Goal: Task Accomplishment & Management: Use online tool/utility

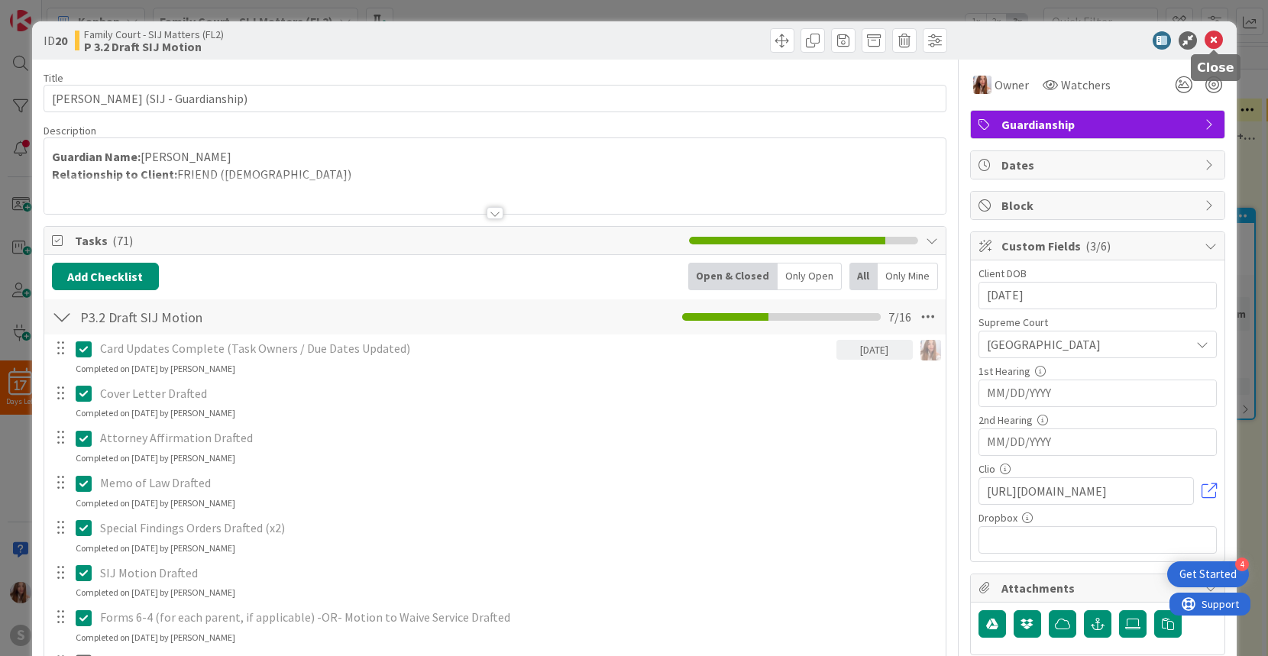
click at [1214, 42] on icon at bounding box center [1214, 40] width 18 height 18
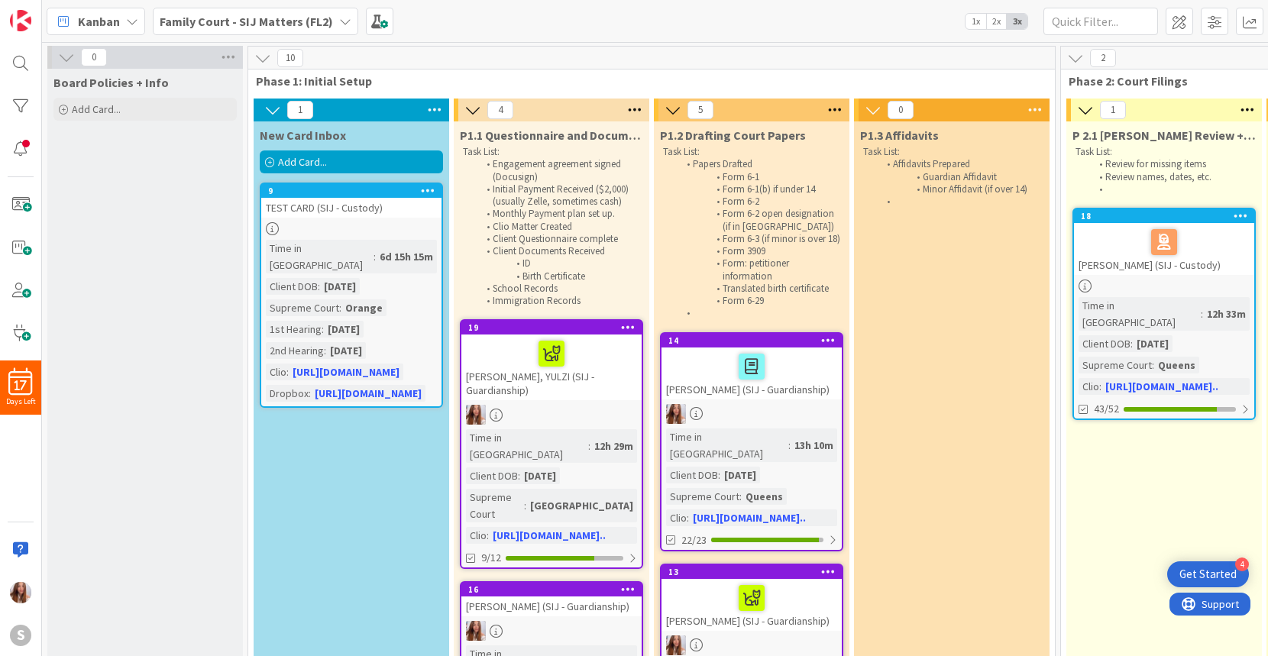
click at [321, 163] on span "Add Card..." at bounding box center [302, 162] width 49 height 14
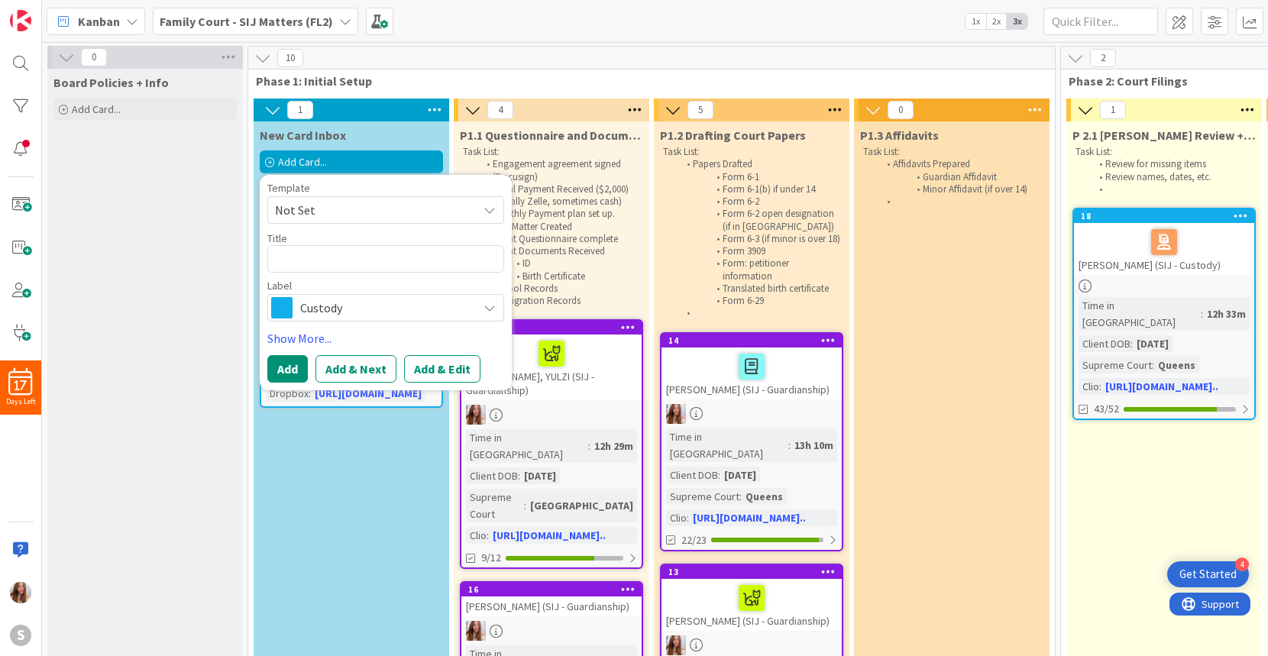
click at [401, 209] on span "Not Set" at bounding box center [370, 210] width 191 height 20
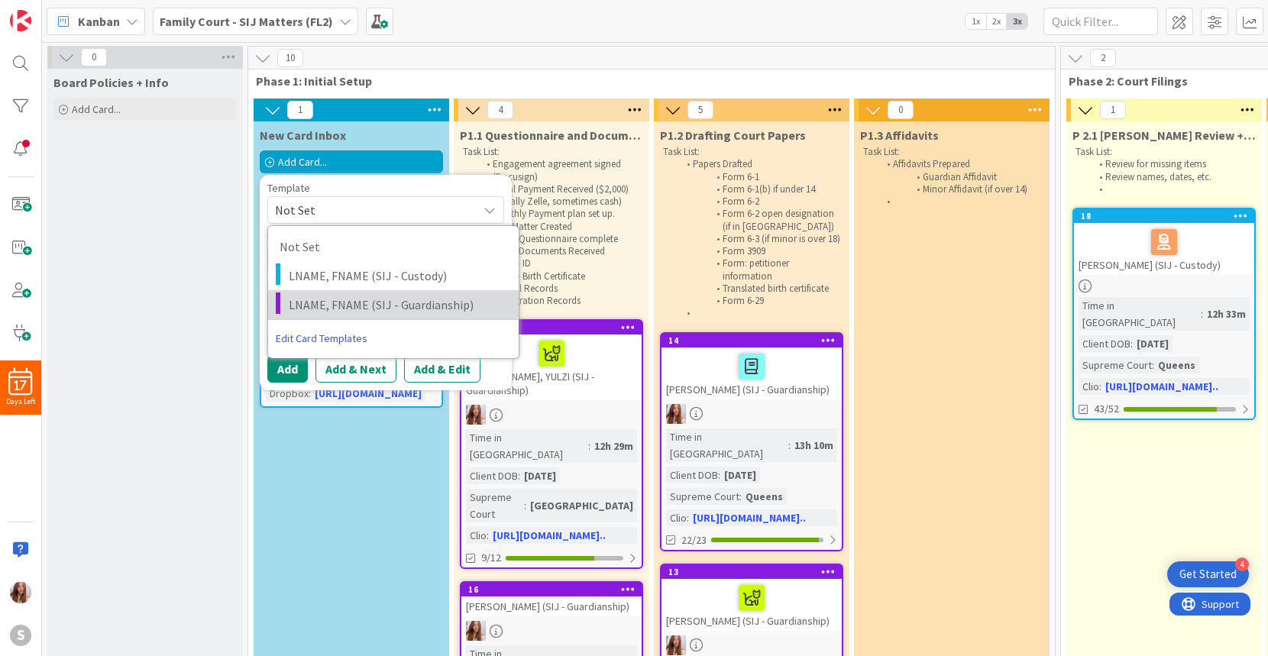
click at [363, 306] on span "LNAME, FNAME (SIJ - Guardianship)" at bounding box center [398, 305] width 218 height 20
type textarea "x"
type textarea "LNAME, FNAME (SIJ - Guardianship)"
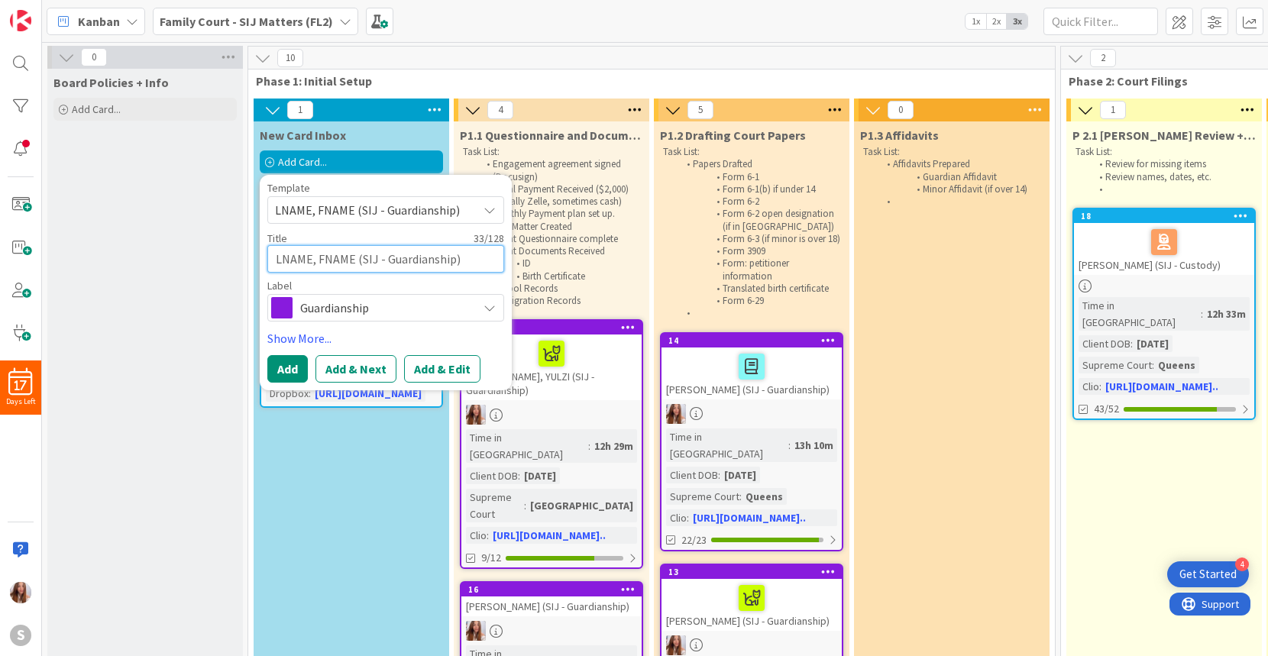
click at [354, 264] on textarea "LNAME, FNAME (SIJ - Guardianship)" at bounding box center [385, 259] width 237 height 28
drag, startPoint x: 348, startPoint y: 261, endPoint x: 313, endPoint y: 259, distance: 34.4
click at [354, 262] on textarea "LNAME, FNAME (SIJ - Guardianship)" at bounding box center [385, 259] width 237 height 28
drag, startPoint x: 354, startPoint y: 261, endPoint x: 264, endPoint y: 243, distance: 92.0
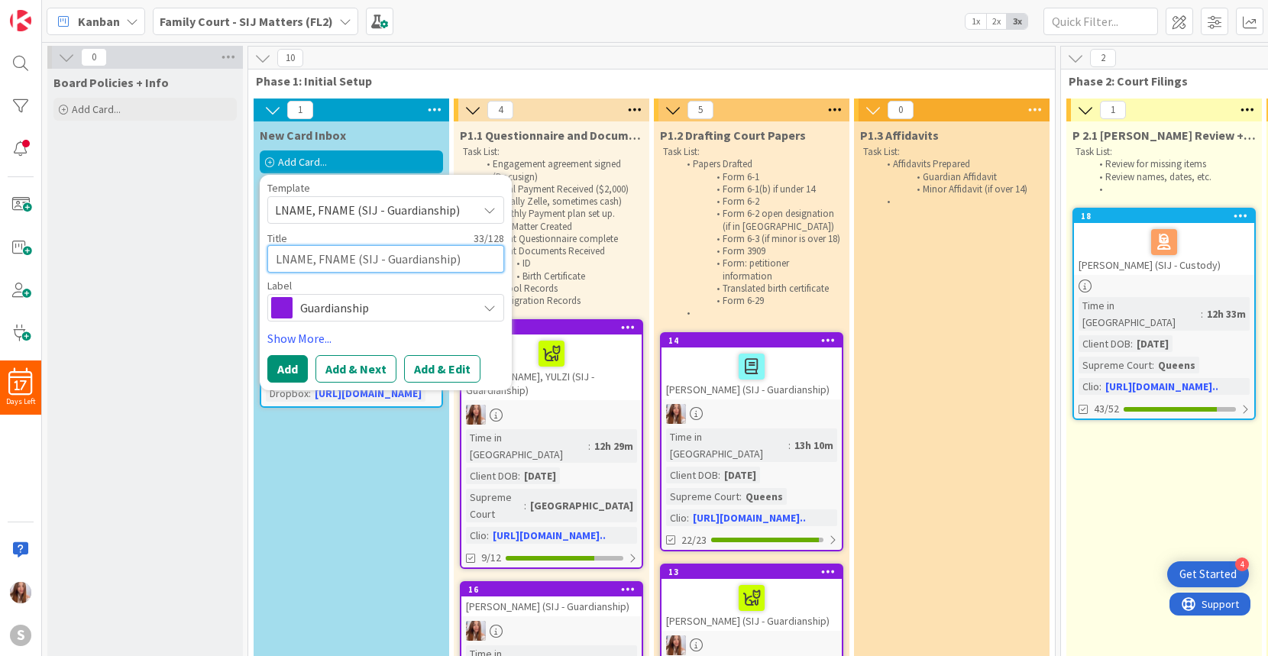
click at [264, 243] on div "Template LNAME, FNAME (SIJ - Guardianship) Not Set LNAME, FNAME (SIJ - Custody)…" at bounding box center [386, 282] width 252 height 215
type textarea "x"
type textarea "L(SIJ - Guardianship)"
type textarea "x"
type textarea "LO(SIJ - Guardianship)"
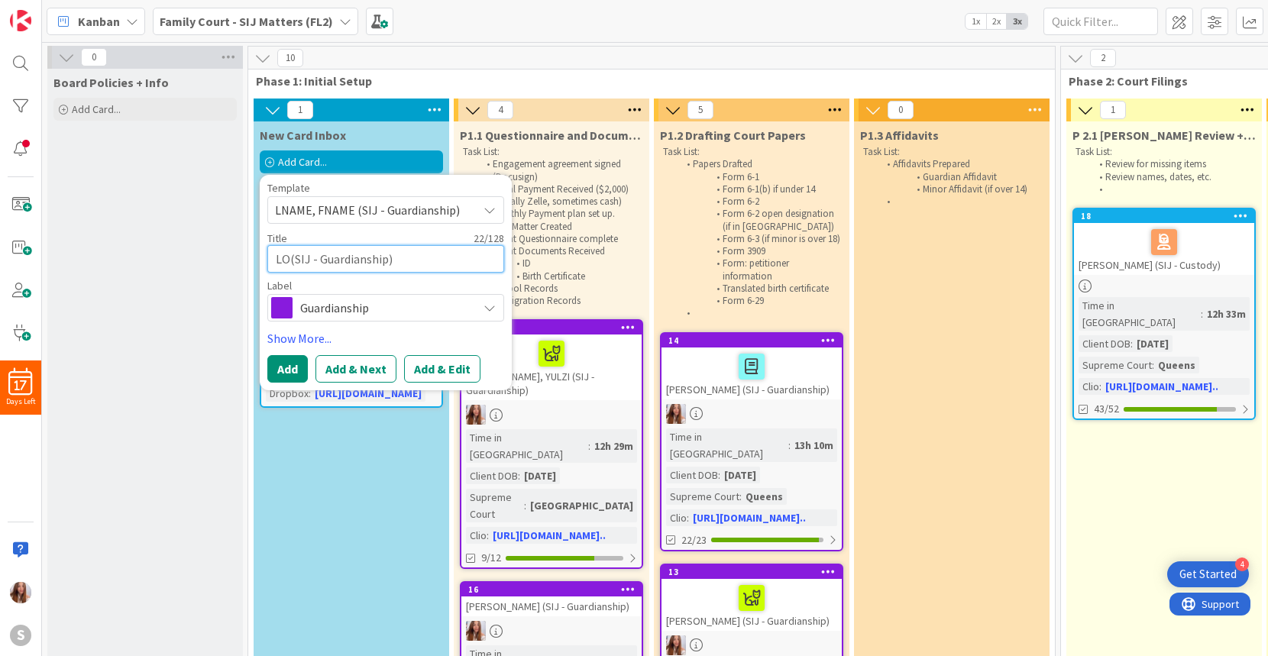
type textarea "x"
type textarea "LOJ(SIJ - Guardianship)"
type textarea "x"
type textarea "LOJA(SIJ - Guardianship)"
type textarea "x"
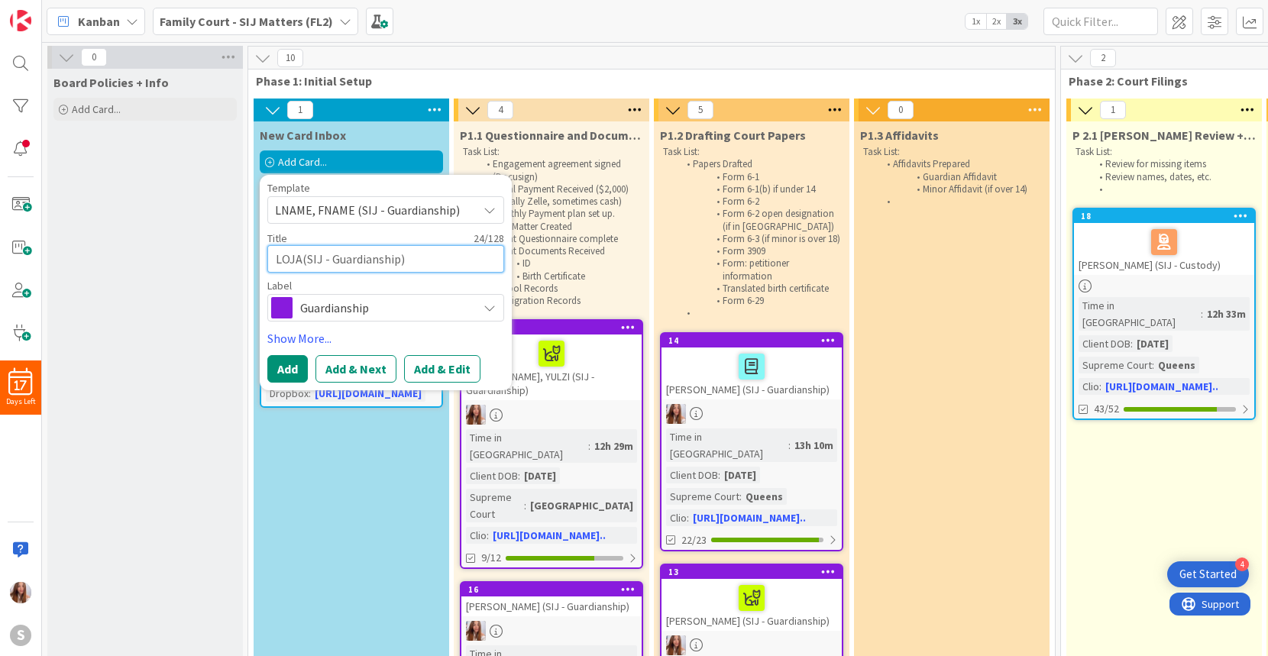
type textarea "LOJA,(SIJ - Guardianship)"
type textarea "x"
type textarea "LOJA, (SIJ - Guardianship)"
type textarea "x"
type textarea "LOJA, S(SIJ - Guardianship)"
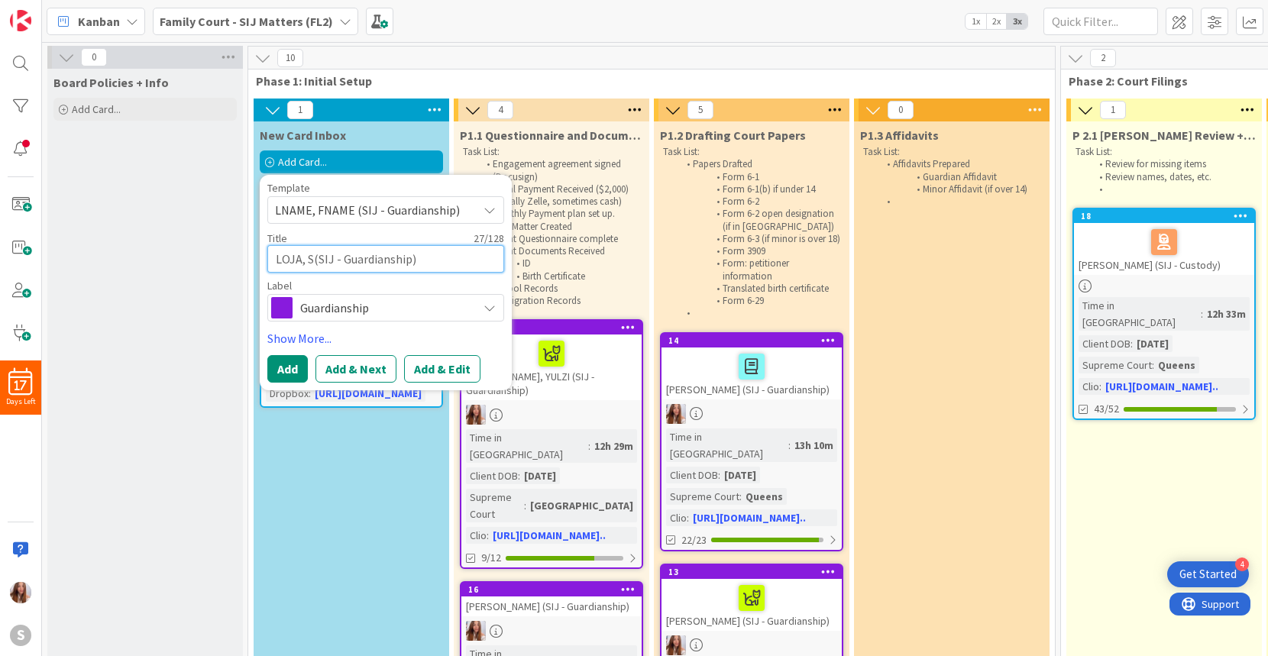
type textarea "x"
type textarea "LOJA, [GEOGRAPHIC_DATA](SIJ - Guardianship)"
type textarea "x"
type textarea "[PERSON_NAME](SIJ - Guardianship)"
type textarea "x"
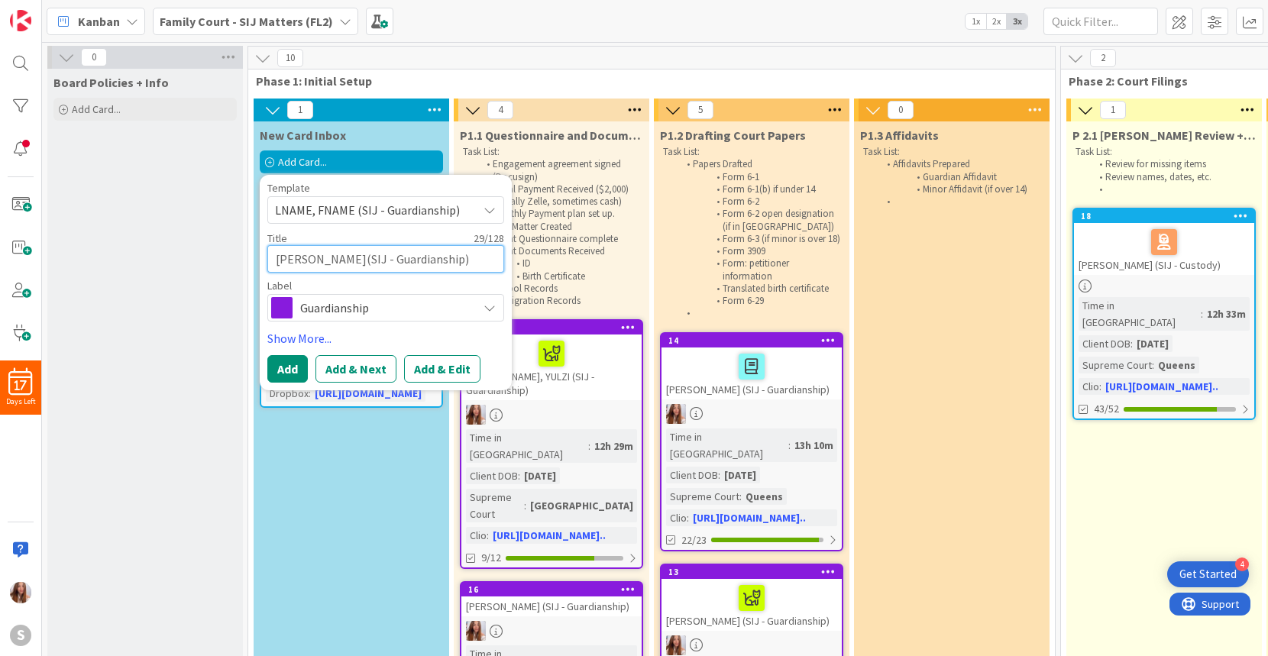
type textarea "LOJA, [PERSON_NAME](SIJ - Guardianship)"
type textarea "x"
type textarea "LOJA, SALOM(SIJ - Guardianship)"
type textarea "x"
type textarea "LOJA, [PERSON_NAME](SIJ - Guardianship)"
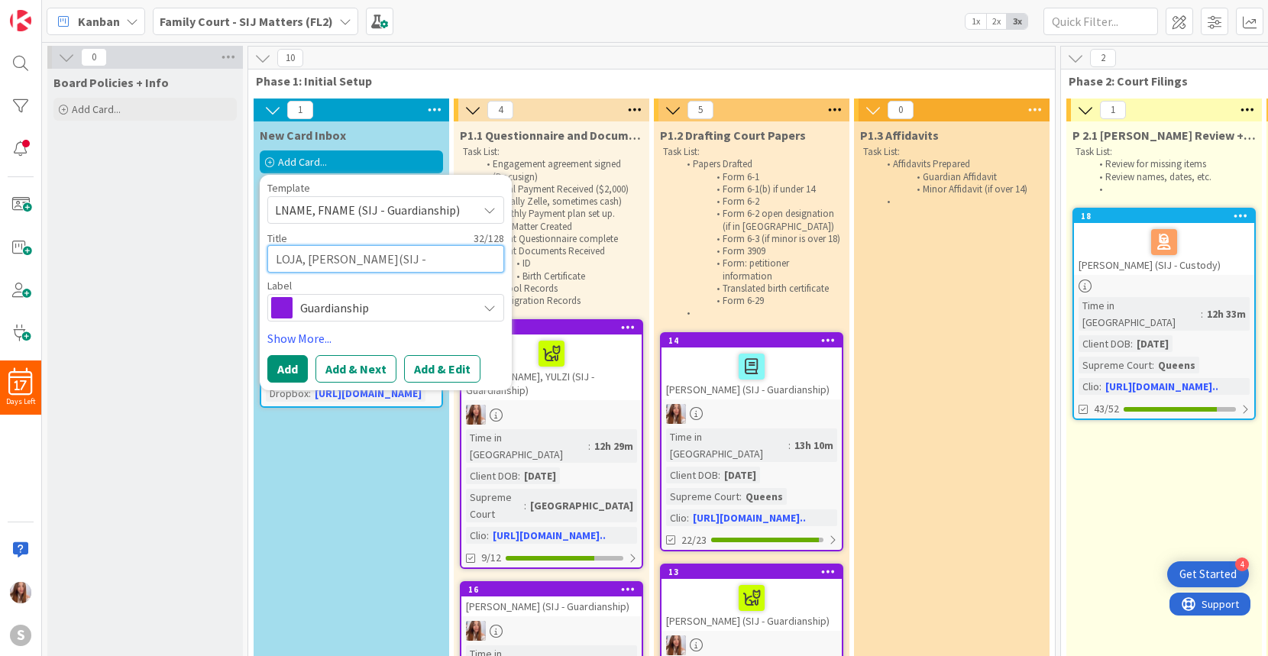
type textarea "x"
type textarea "[PERSON_NAME](SIJ - Guardianship)"
type textarea "x"
type textarea "[PERSON_NAME] (SIJ - Guardianship)"
click at [290, 367] on button "Add" at bounding box center [287, 369] width 40 height 28
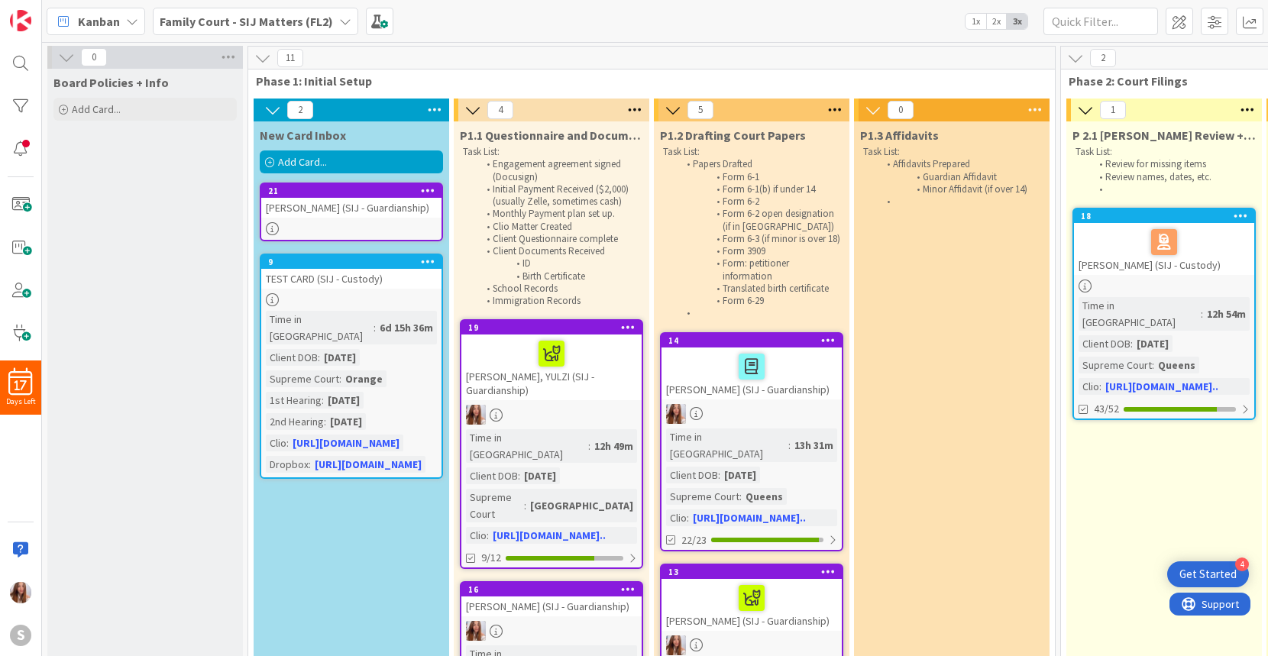
click at [343, 203] on div "[PERSON_NAME] (SIJ - Guardianship)" at bounding box center [351, 208] width 180 height 20
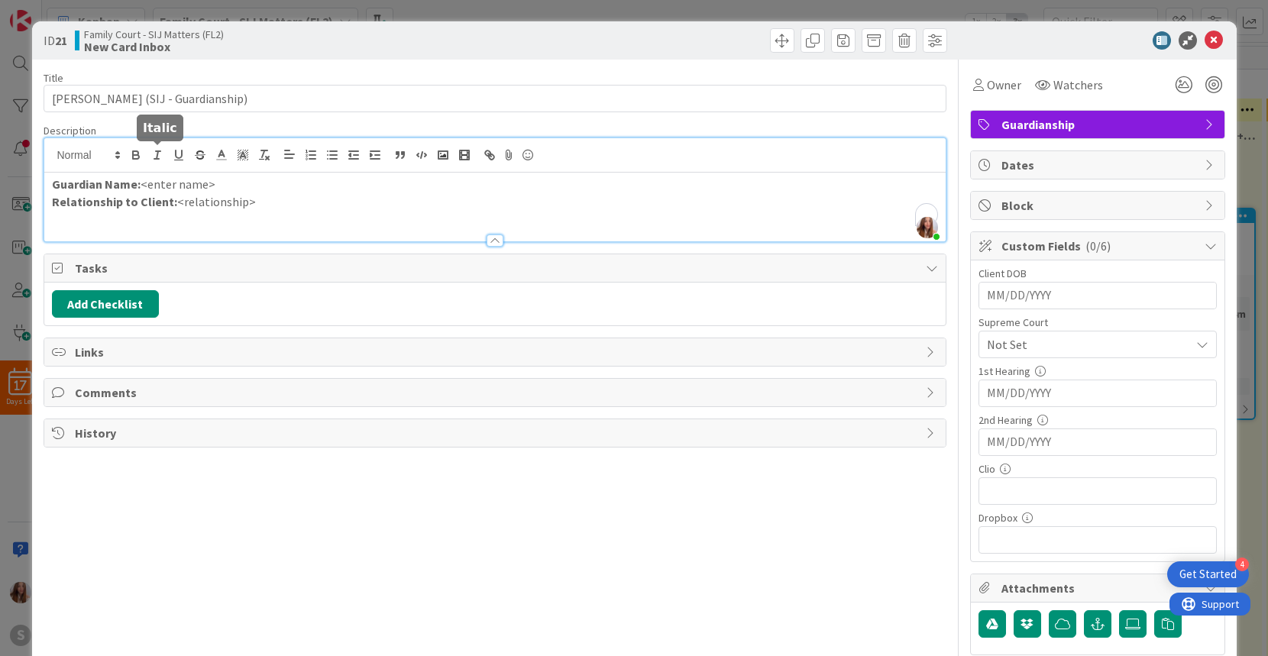
drag, startPoint x: 221, startPoint y: 158, endPoint x: 212, endPoint y: 186, distance: 29.7
click at [169, 173] on div "Guardian Name: <enter name> Relationship to Client: <relationship>" at bounding box center [494, 207] width 901 height 69
click at [216, 185] on p "Guardian Name: <enter name>" at bounding box center [495, 185] width 886 height 18
drag, startPoint x: 217, startPoint y: 185, endPoint x: 141, endPoint y: 186, distance: 76.4
click at [141, 186] on p "Guardian Name: <enter name>" at bounding box center [495, 185] width 886 height 18
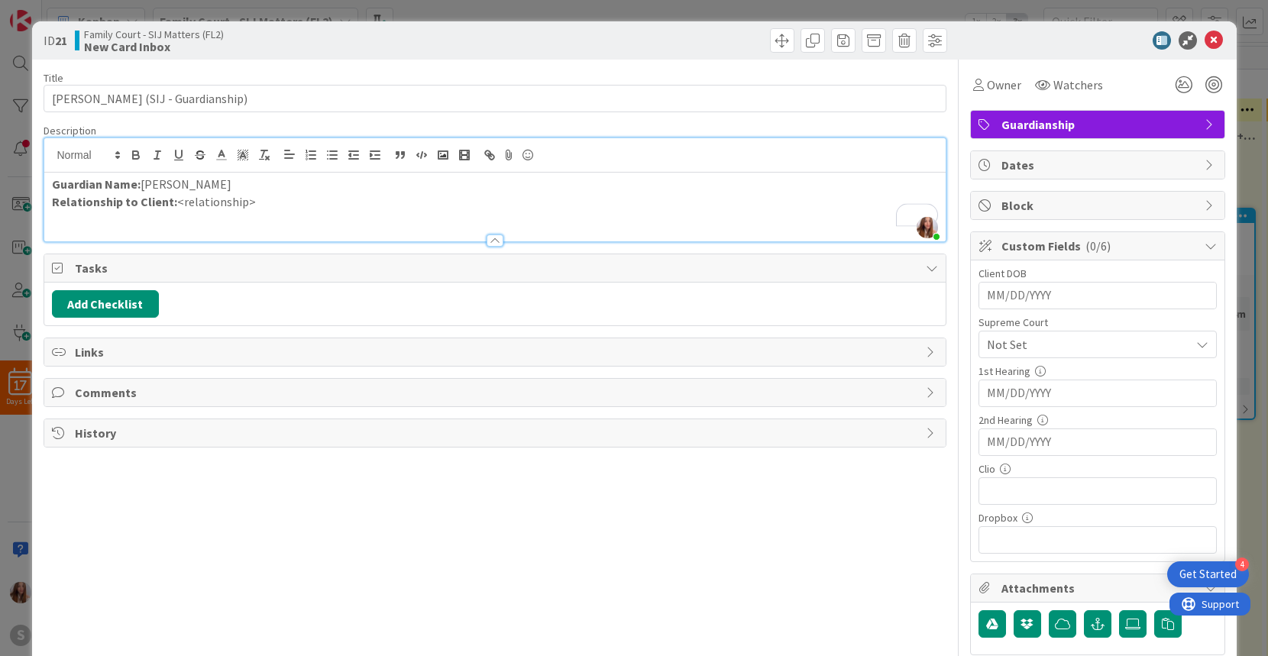
click at [172, 206] on strong "Relationship to Client:" at bounding box center [114, 201] width 125 height 15
click at [174, 203] on p "Relationship to Client: <relationship>" at bounding box center [495, 202] width 886 height 18
drag, startPoint x: 174, startPoint y: 203, endPoint x: 253, endPoint y: 205, distance: 78.7
click at [253, 205] on p "Relationship to Client: <relationship>" at bounding box center [495, 202] width 886 height 18
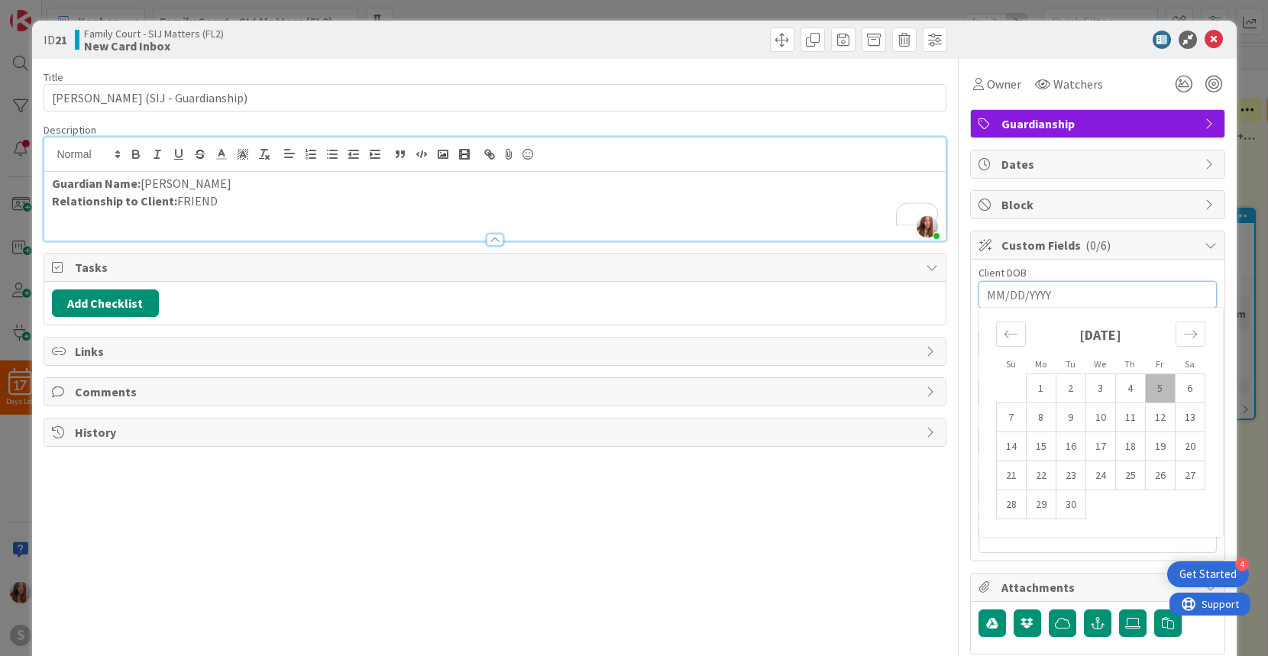
click at [1102, 294] on input "MM/DD/YYYY" at bounding box center [1098, 295] width 222 height 26
type input "[DATE]"
click at [1093, 346] on span "Not Set" at bounding box center [1085, 343] width 196 height 21
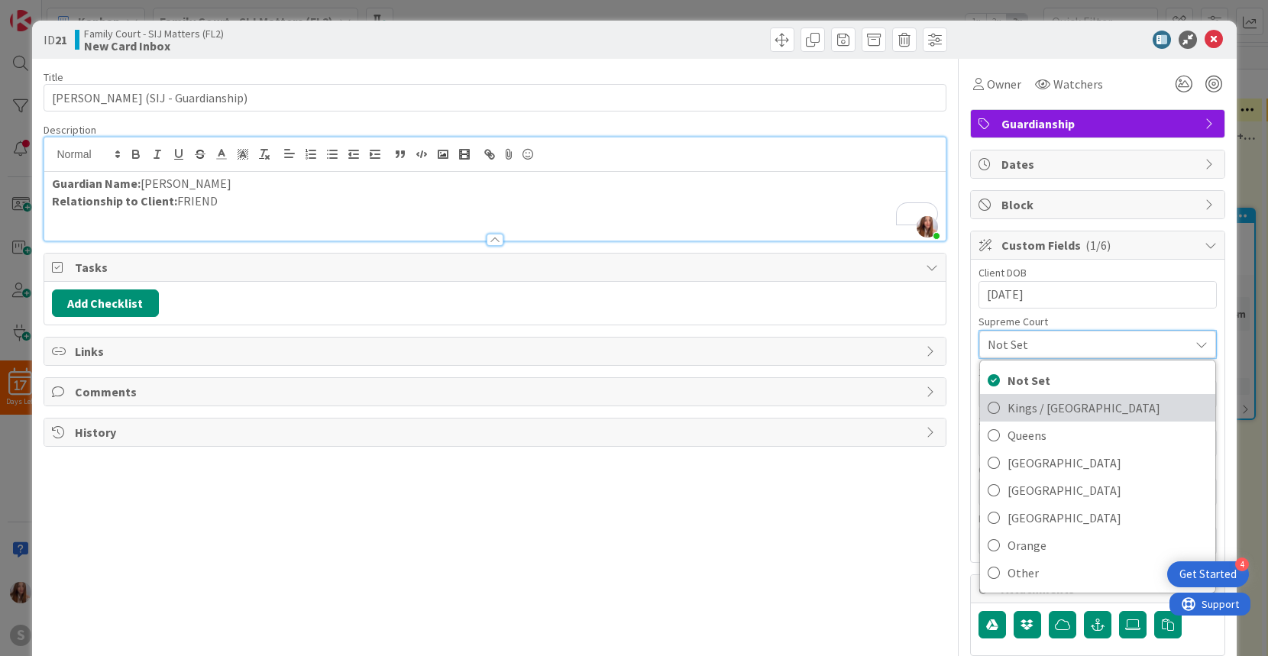
click at [1060, 407] on span "Kings / [GEOGRAPHIC_DATA]" at bounding box center [1108, 408] width 200 height 23
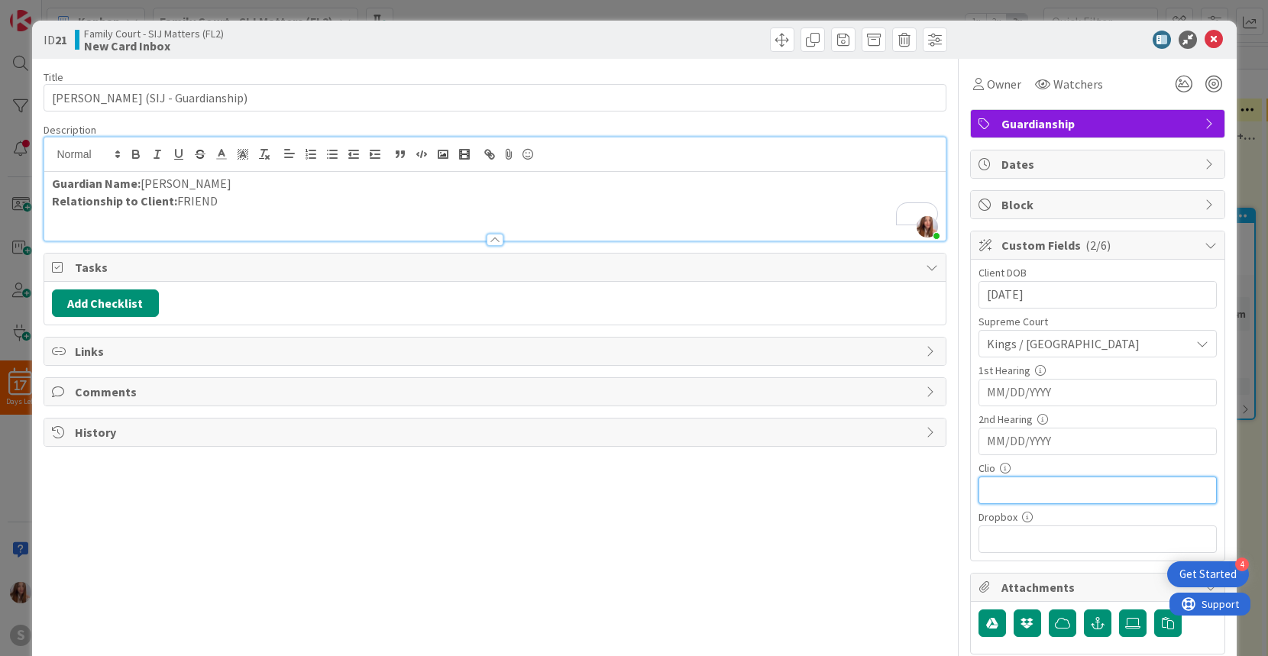
click at [1083, 495] on input "text" at bounding box center [1098, 491] width 238 height 28
paste input "[URL][DOMAIN_NAME]"
type input "[URL][DOMAIN_NAME]"
click at [999, 86] on span "Owner" at bounding box center [1004, 84] width 34 height 18
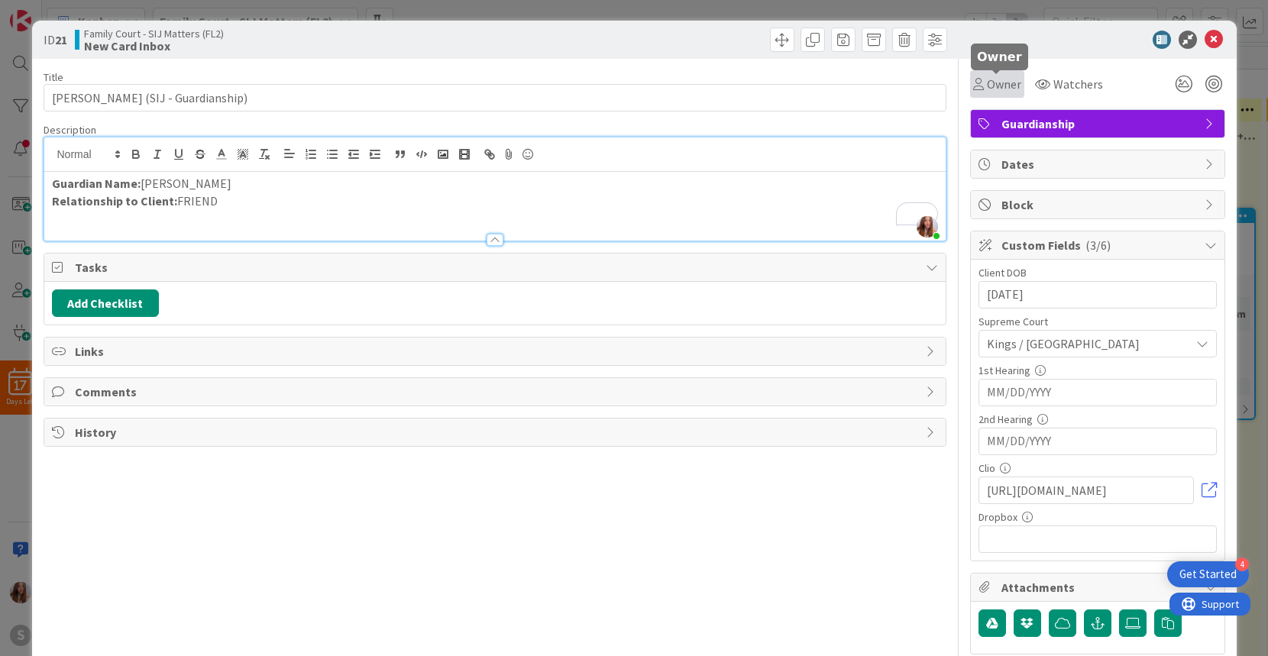
scroll to position [0, 0]
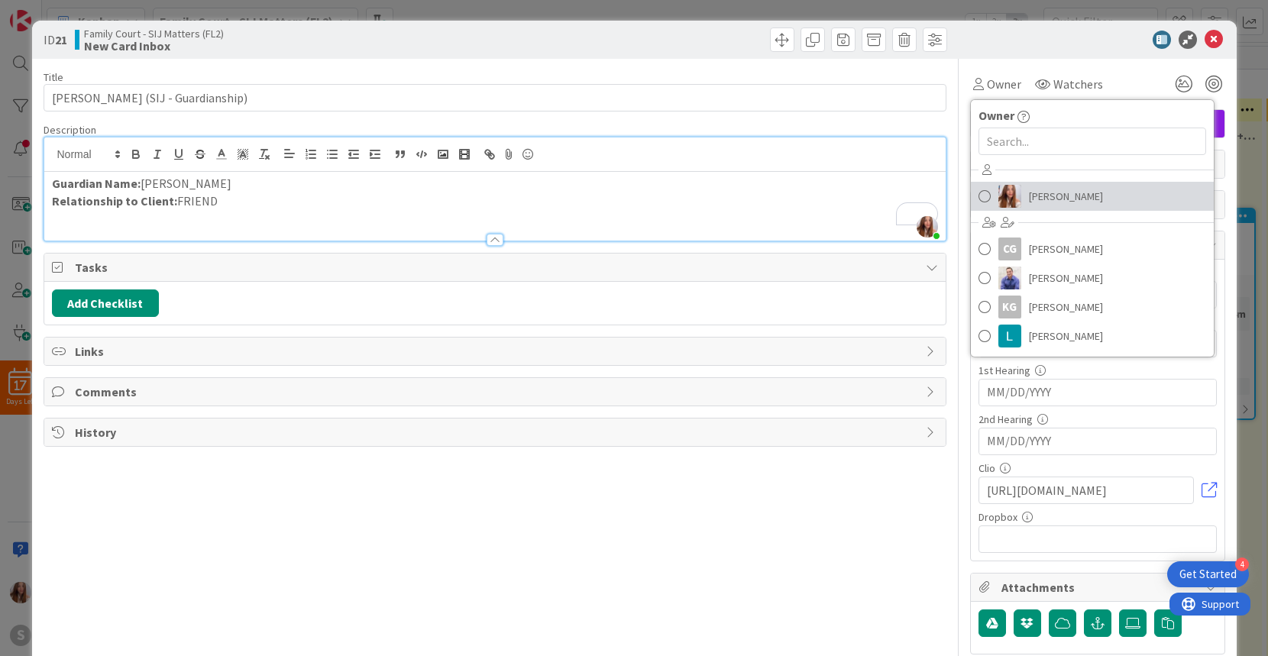
click at [981, 191] on span at bounding box center [985, 196] width 12 height 23
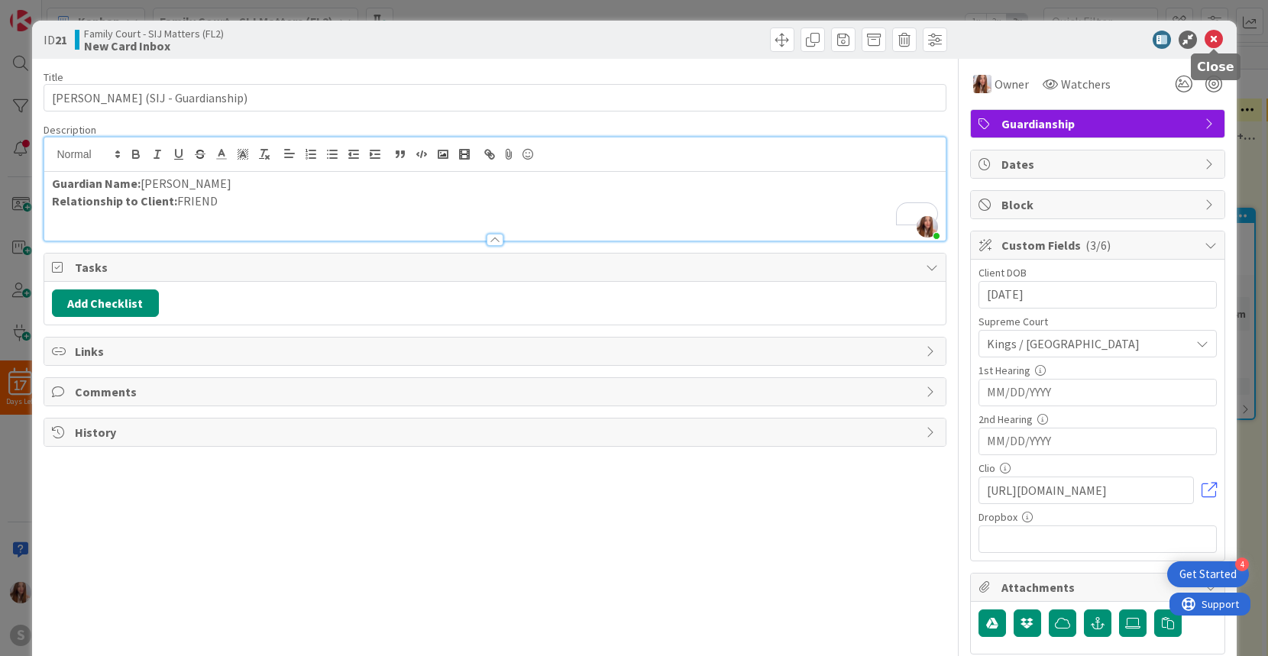
click at [1212, 38] on icon at bounding box center [1214, 40] width 18 height 18
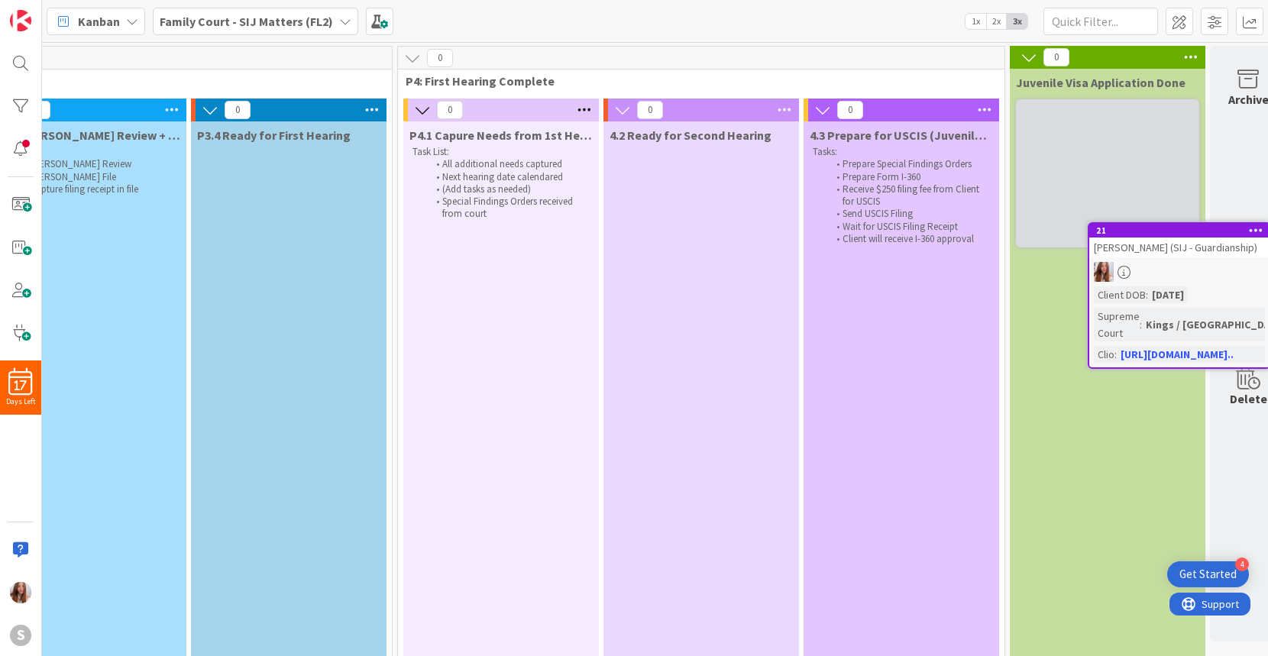
scroll to position [0, 2112]
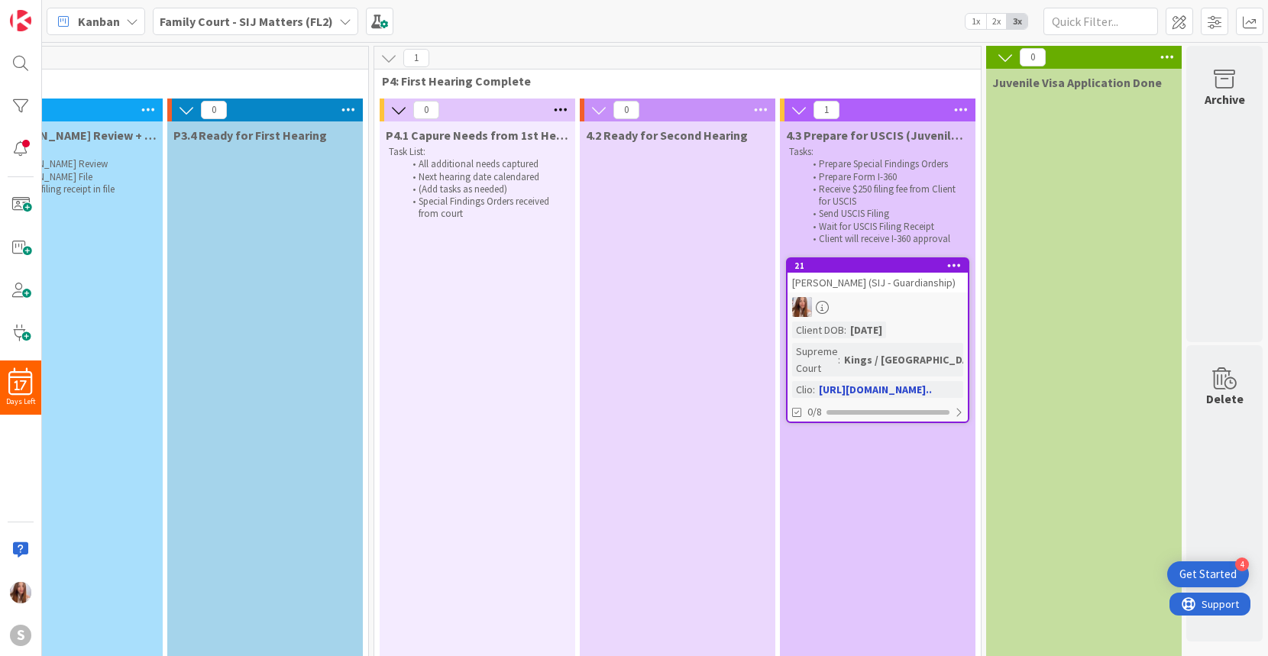
click at [869, 300] on div at bounding box center [878, 307] width 180 height 20
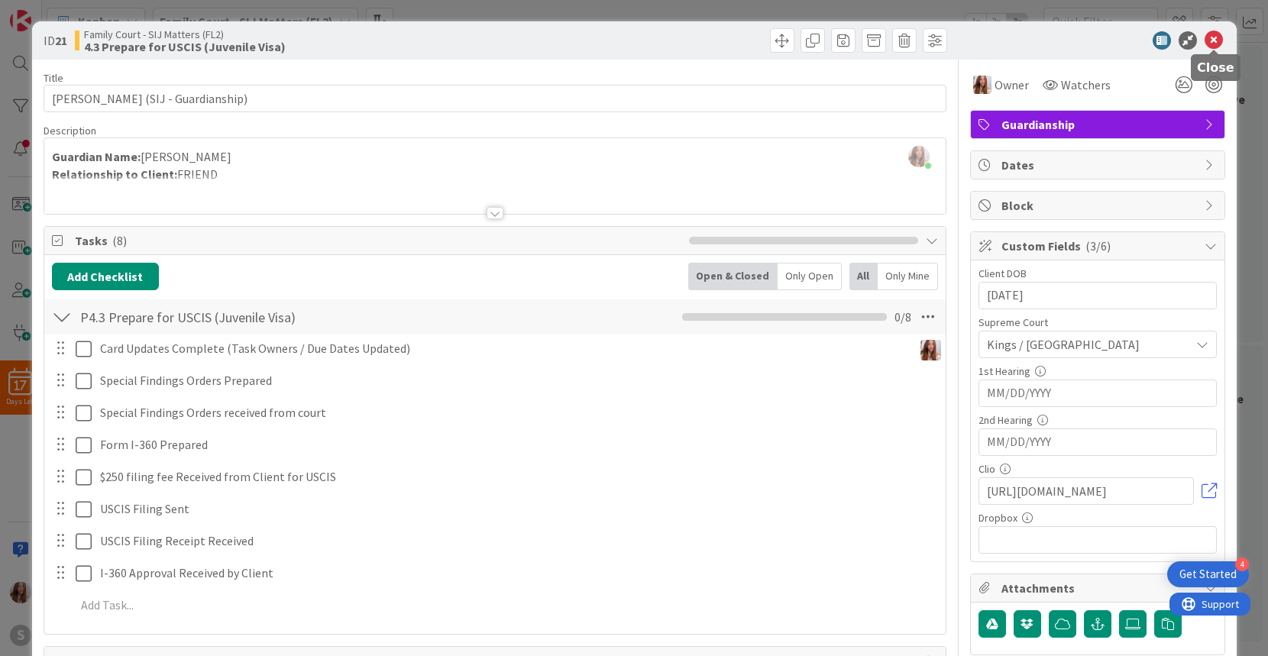
click at [1219, 40] on icon at bounding box center [1214, 40] width 18 height 18
